Goal: Use online tool/utility: Utilize a website feature to perform a specific function

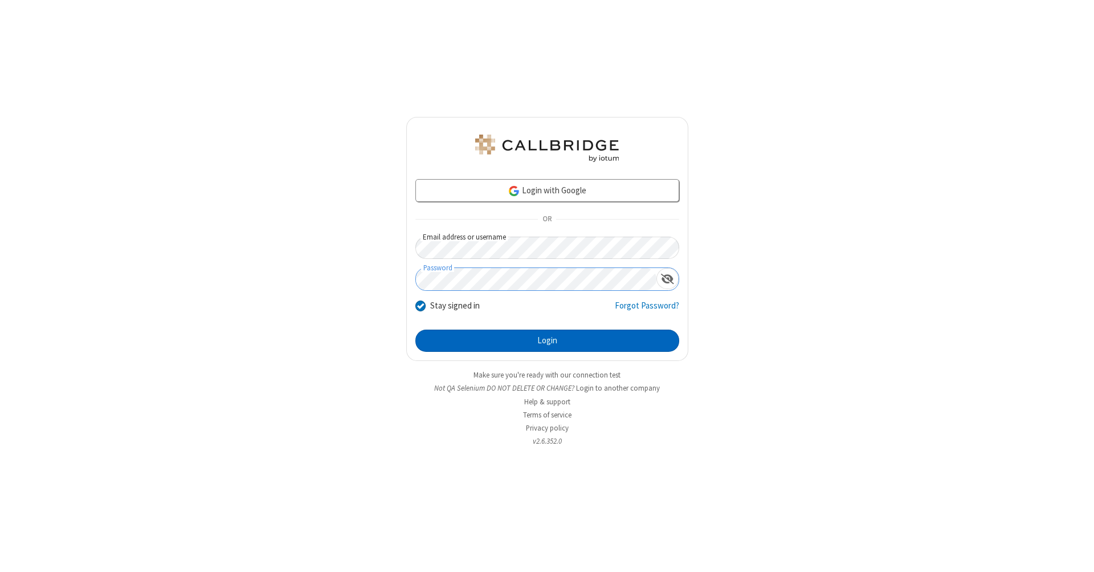
click at [547, 341] on button "Login" at bounding box center [547, 340] width 264 height 23
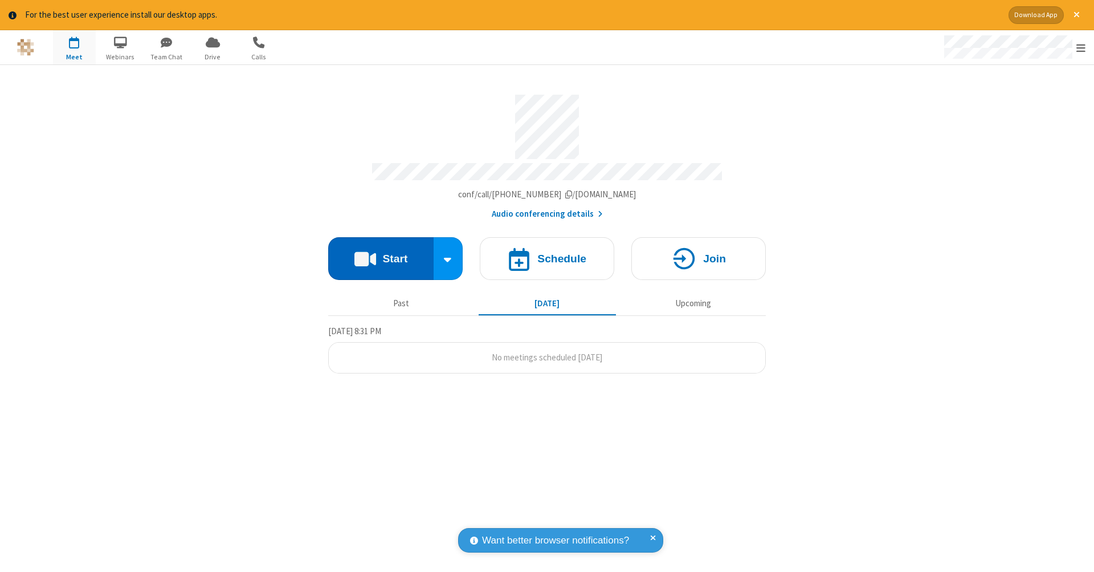
click at [381, 252] on button "Start" at bounding box center [380, 258] width 105 height 43
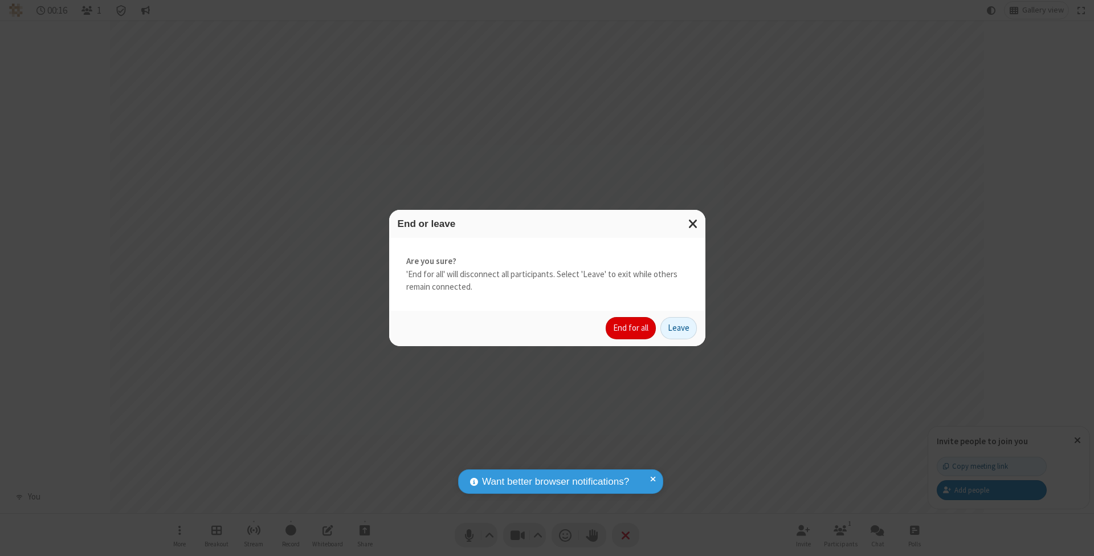
click at [631, 327] on button "End for all" at bounding box center [631, 328] width 50 height 23
